Goal: Information Seeking & Learning: Learn about a topic

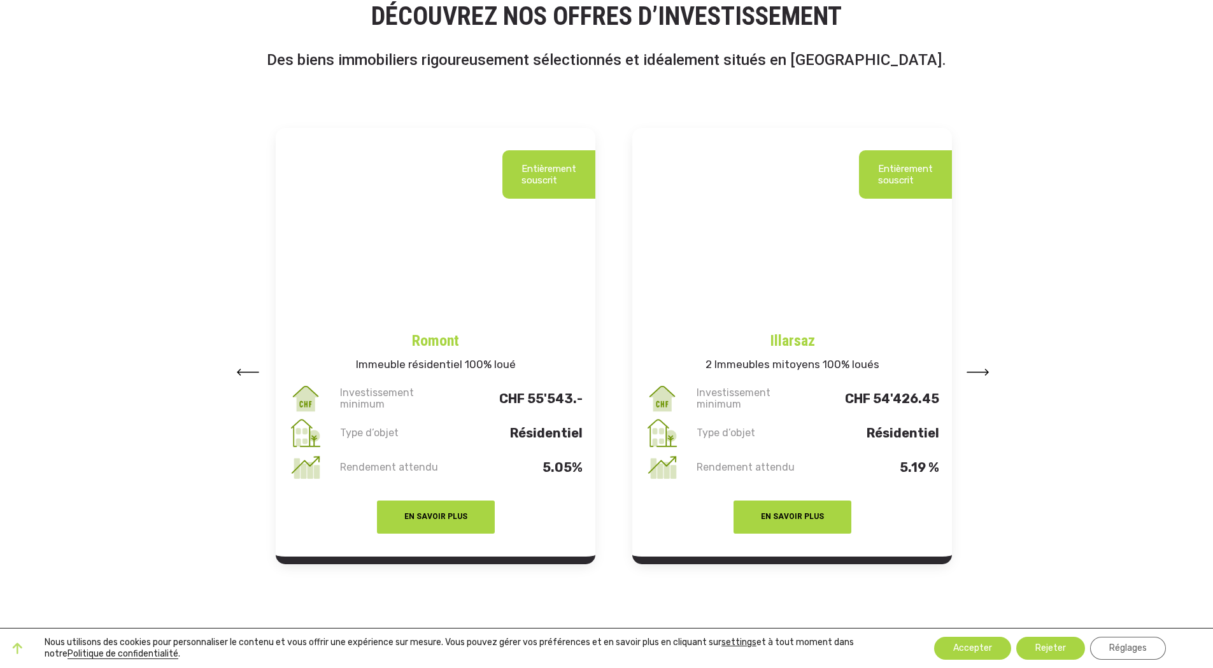
scroll to position [1528, 0]
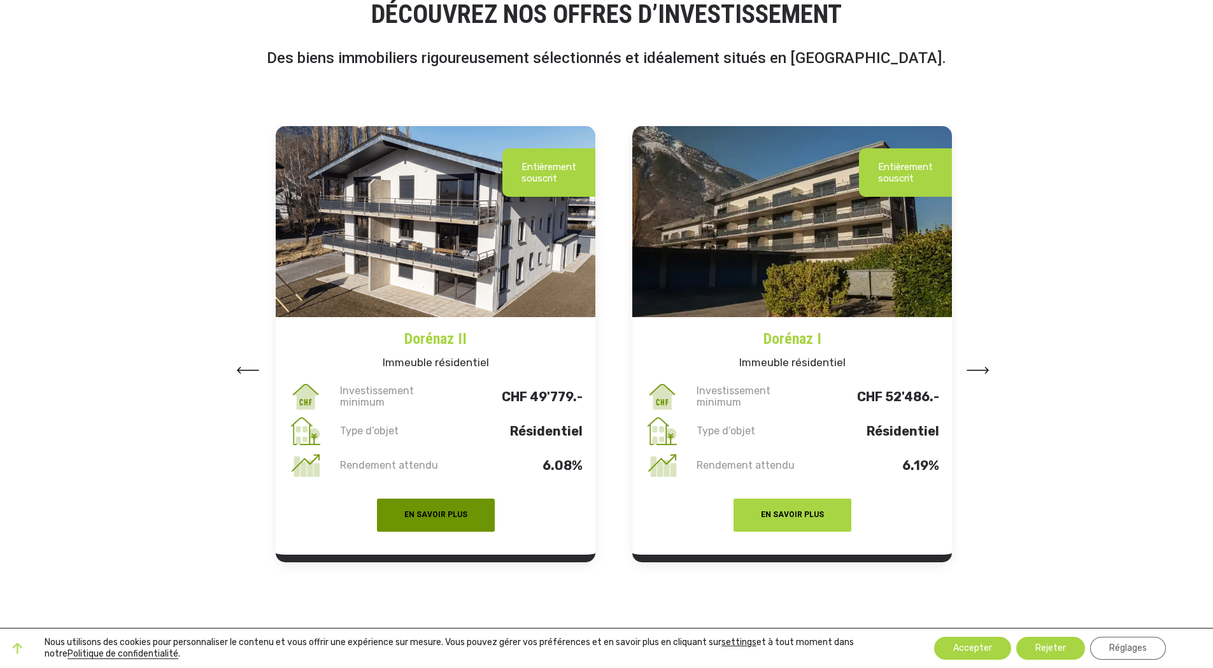
click at [440, 518] on button "EN SAVOIR PLUS" at bounding box center [436, 515] width 118 height 33
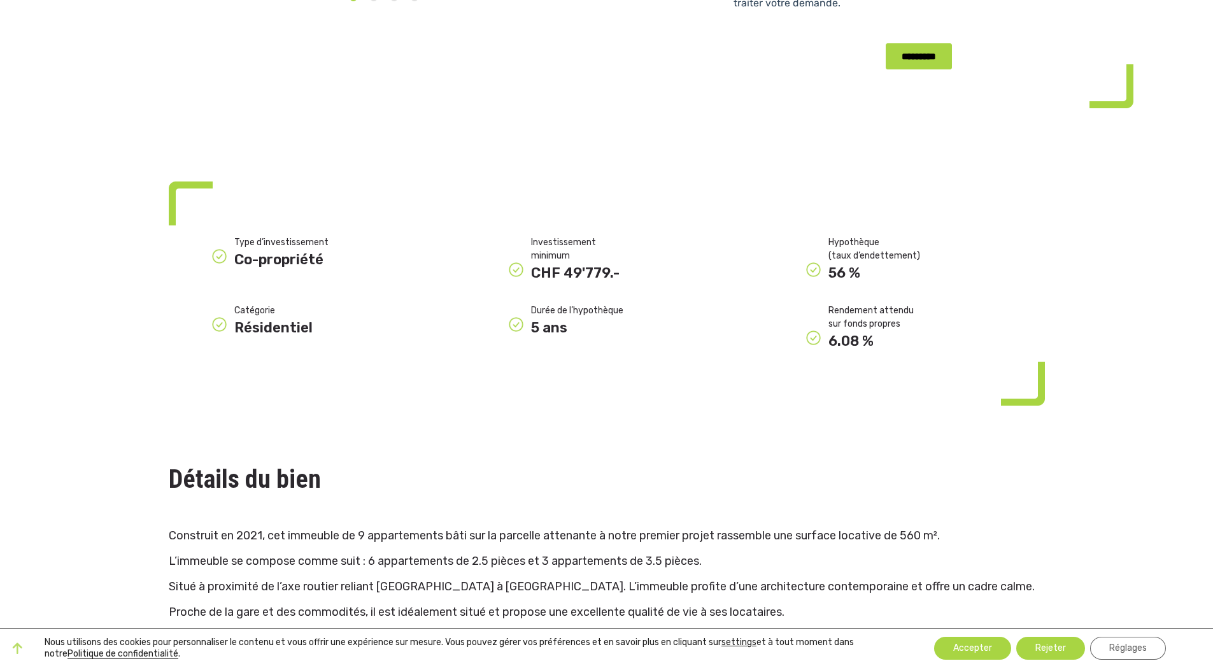
scroll to position [509, 0]
